Goal: Transaction & Acquisition: Obtain resource

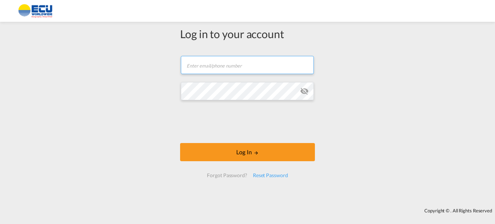
click at [201, 65] on input "text" at bounding box center [247, 65] width 133 height 18
paste input "[EMAIL_ADDRESS][DOMAIN_NAME] /"
type input "[EMAIL_ADDRESS][DOMAIN_NAME]"
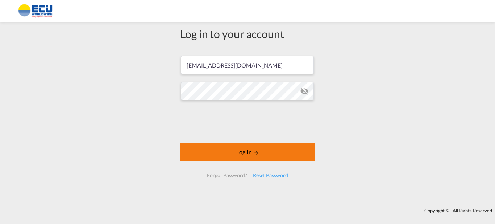
click at [257, 152] on md-icon "LOGIN" at bounding box center [256, 152] width 5 height 5
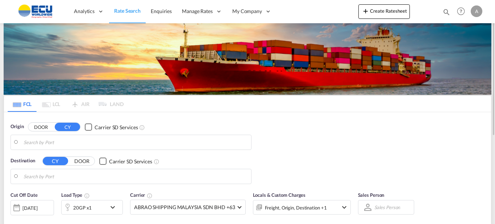
type input "[GEOGRAPHIC_DATA], [GEOGRAPHIC_DATA]"
type input "[GEOGRAPHIC_DATA], PHMNL"
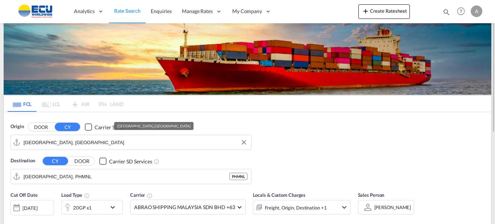
scroll to position [36, 0]
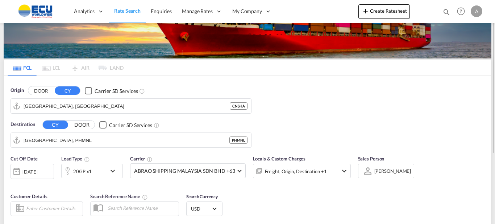
click at [92, 91] on div "Checkbox No Ink" at bounding box center [88, 90] width 7 height 7
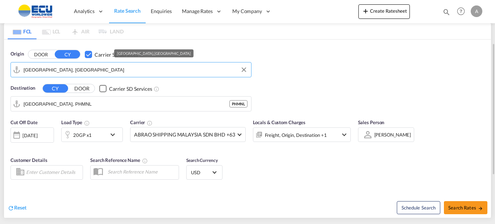
paste input "PUERTO [PERSON_NAME]"
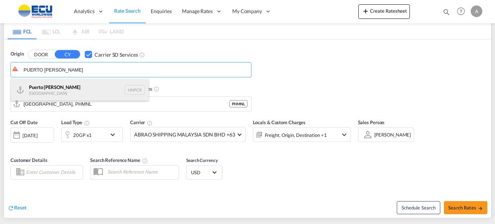
click at [65, 88] on div "Puerto [PERSON_NAME] Honduras HNPCR" at bounding box center [80, 90] width 138 height 22
type input "Puerto [PERSON_NAME], HNPCR"
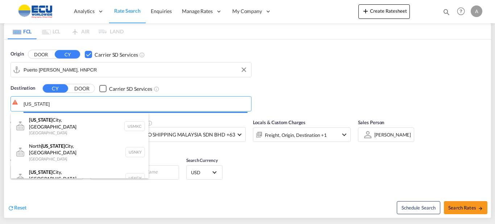
drag, startPoint x: 46, startPoint y: 103, endPoint x: 1, endPoint y: 98, distance: 44.9
click at [1, 98] on body "Analytics Reports Dashboard Rate Search Enquiries Manage Rates Contract Rates" at bounding box center [247, 112] width 495 height 224
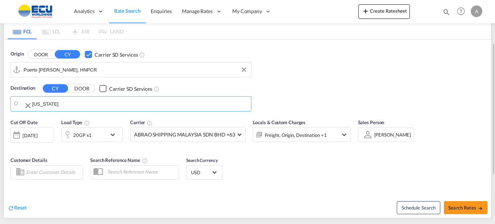
paste input "USKCK"
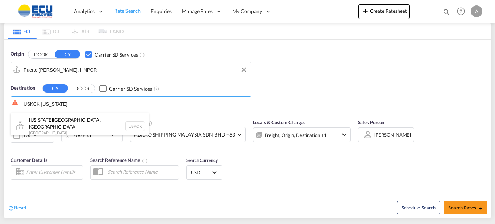
type input "USKCK [US_STATE]"
drag, startPoint x: 73, startPoint y: 103, endPoint x: 20, endPoint y: 102, distance: 53.0
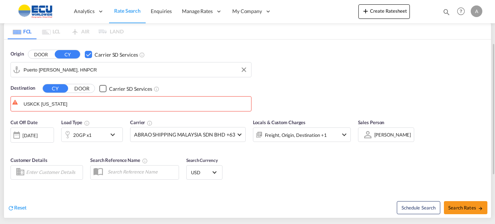
drag, startPoint x: 67, startPoint y: 104, endPoint x: 8, endPoint y: 100, distance: 58.5
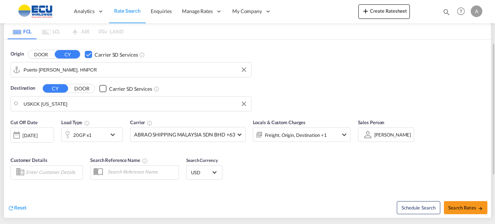
click at [45, 106] on body "Analytics Reports Dashboard Rate Search Enquiries Manage Rates Contract Rates" at bounding box center [247, 112] width 495 height 224
click at [45, 106] on input "USKCK [US_STATE]" at bounding box center [139, 103] width 215 height 11
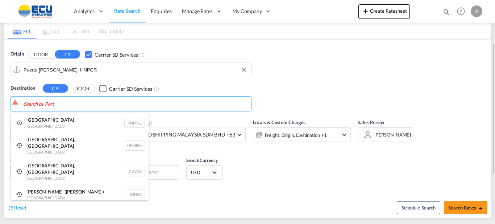
paste input "USKCK"
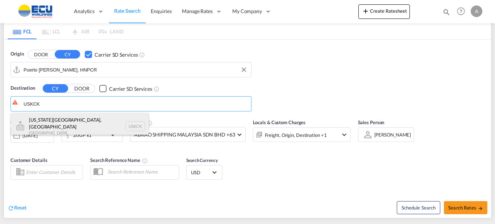
click at [73, 125] on div "[US_STATE][GEOGRAPHIC_DATA], [GEOGRAPHIC_DATA] [GEOGRAPHIC_DATA] USKCK" at bounding box center [80, 126] width 138 height 26
type input "[US_STATE][GEOGRAPHIC_DATA], [GEOGRAPHIC_DATA], [GEOGRAPHIC_DATA]"
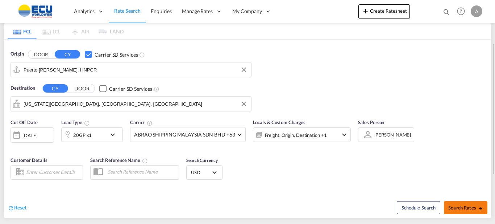
click at [467, 206] on span "Search Rates" at bounding box center [466, 208] width 35 height 6
type input "HNPCR to USKCK / [DATE]"
